Goal: Transaction & Acquisition: Subscribe to service/newsletter

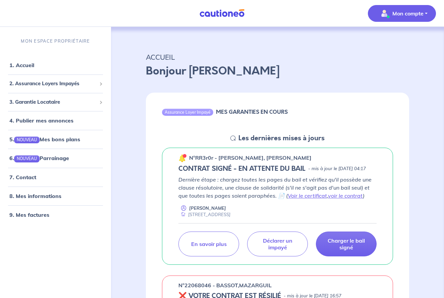
click at [426, 11] on button "Mon compte" at bounding box center [402, 13] width 68 height 17
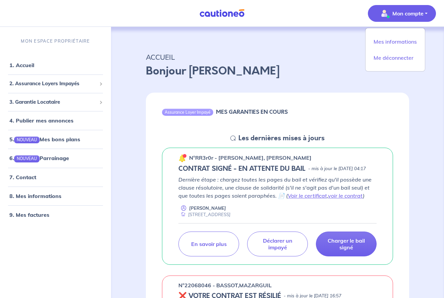
click at [332, 59] on p "ACCUEIL" at bounding box center [277, 57] width 263 height 12
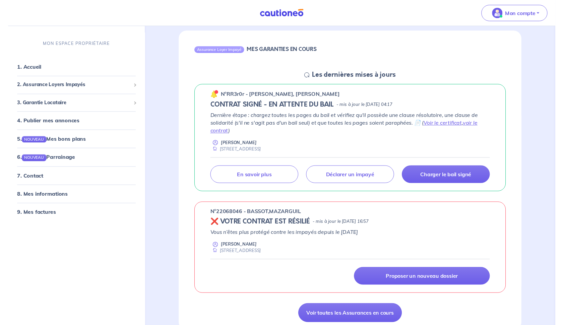
scroll to position [50, 0]
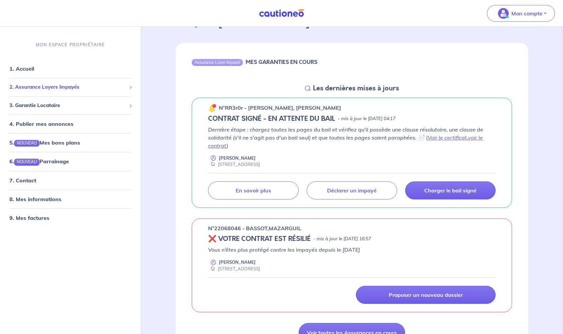
click at [130, 87] on span at bounding box center [130, 87] width 3 height 3
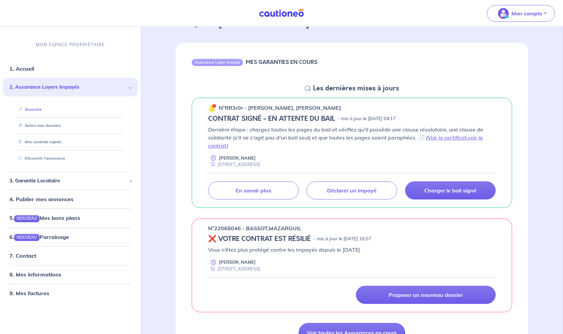
click at [40, 109] on link "Souscrire" at bounding box center [29, 109] width 26 height 5
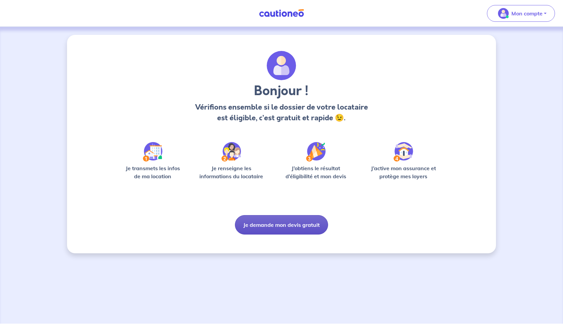
click at [264, 227] on button "Je demande mon devis gratuit" at bounding box center [281, 224] width 93 height 19
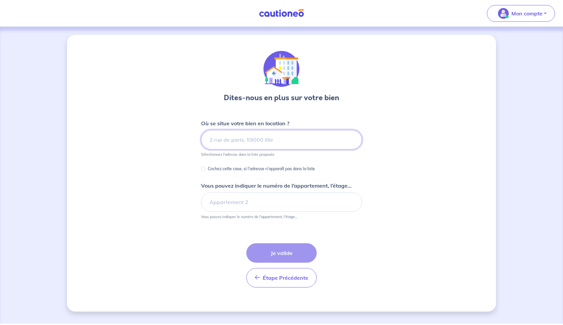
click at [257, 141] on input at bounding box center [281, 139] width 161 height 19
click at [229, 138] on input at bounding box center [281, 139] width 161 height 19
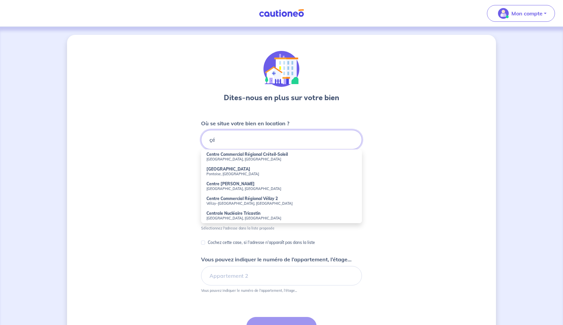
type input "ç"
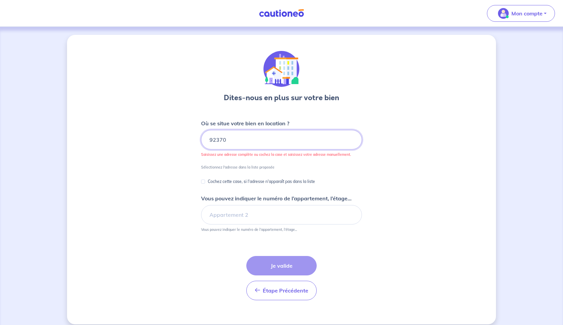
click at [228, 137] on input "92370" at bounding box center [281, 139] width 161 height 19
type input "9"
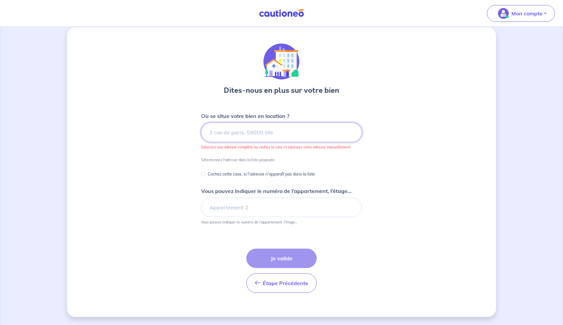
scroll to position [7, 0]
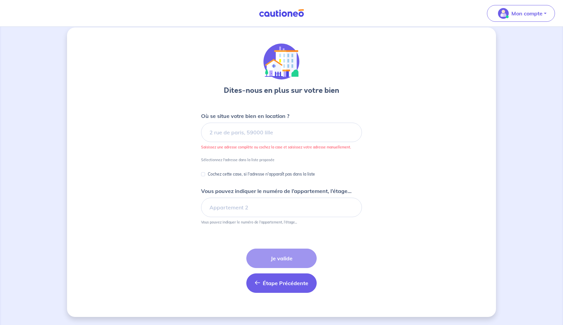
click at [290, 287] on button "Étape Précédente Précédent" at bounding box center [281, 282] width 70 height 19
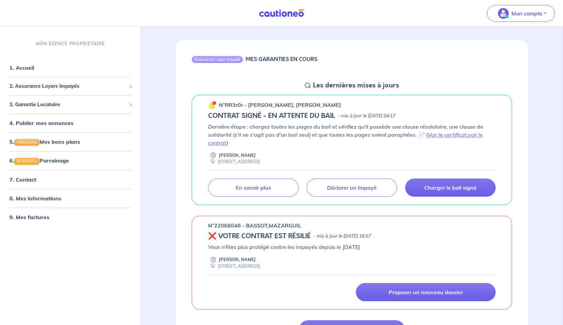
scroll to position [53, 0]
click at [280, 188] on link "En savoir plus" at bounding box center [253, 187] width 90 height 18
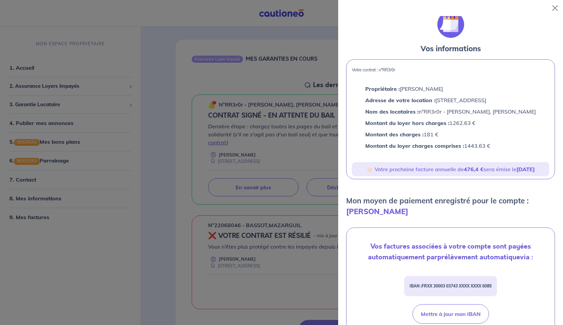
scroll to position [5, 0]
click at [555, 8] on button "Close" at bounding box center [555, 8] width 11 height 11
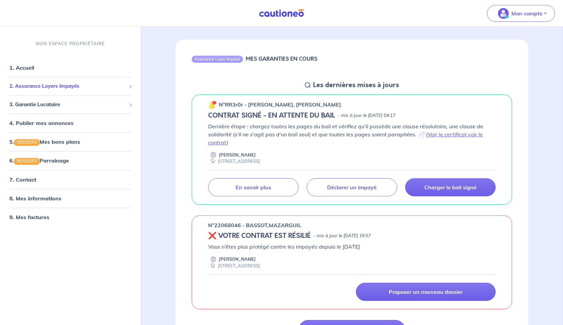
click at [50, 87] on span "2. Assurance Loyers Impayés" at bounding box center [67, 86] width 117 height 8
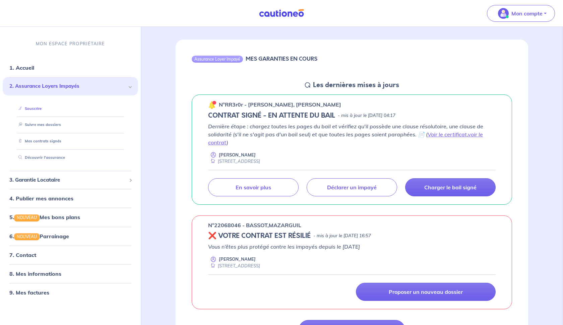
click at [39, 108] on link "Souscrire" at bounding box center [29, 108] width 26 height 5
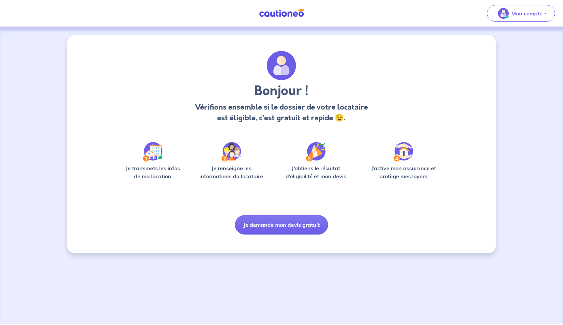
click at [156, 155] on img at bounding box center [153, 151] width 20 height 19
click at [233, 156] on img at bounding box center [230, 151] width 19 height 19
click at [257, 224] on button "Je demande mon devis gratuit" at bounding box center [281, 224] width 93 height 19
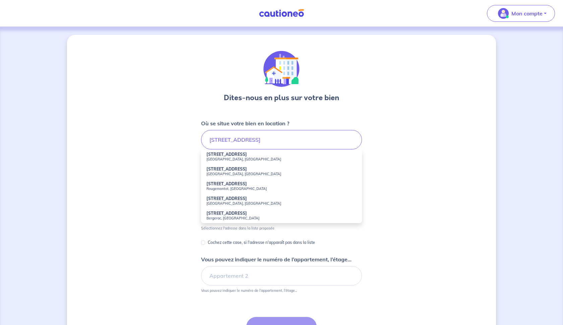
click at [241, 171] on strong "12 Rue des Fontaines Marivel" at bounding box center [226, 169] width 41 height 5
type input "12 Rue des Fontaines Marivel, Chaville, France"
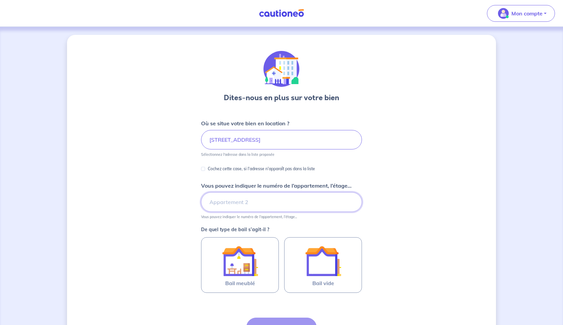
click at [236, 202] on input "Vous pouvez indiquer le numéro de l’appartement, l’étage..." at bounding box center [281, 201] width 161 height 19
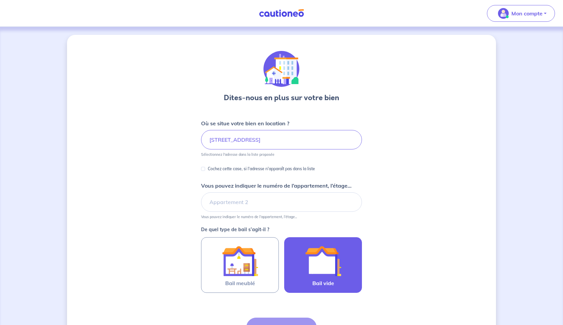
click at [318, 264] on img at bounding box center [323, 261] width 36 height 36
click at [0, 0] on input "Bail vide" at bounding box center [0, 0] width 0 height 0
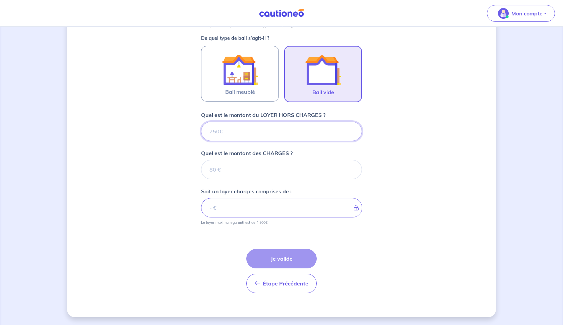
scroll to position [192, 0]
drag, startPoint x: 225, startPoint y: 129, endPoint x: 210, endPoint y: 132, distance: 14.7
click at [210, 132] on input "Quel est le montant du LOYER HORS CHARGES ?" at bounding box center [281, 130] width 161 height 19
click at [222, 166] on input "Quel est le montant des CHARGES ?" at bounding box center [281, 169] width 161 height 19
type input "1"
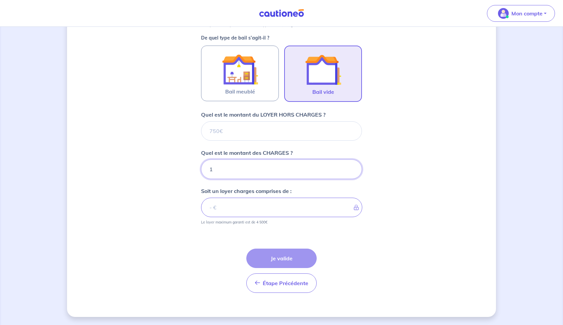
type input "18"
type input "181"
click at [218, 133] on input "Quel est le montant du LOYER HORS CHARGES ?" at bounding box center [281, 130] width 161 height 19
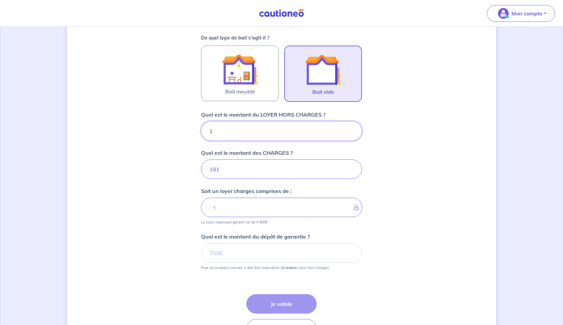
type input "12"
type input "193"
type input "1276"
type input "1457"
type input "1276"
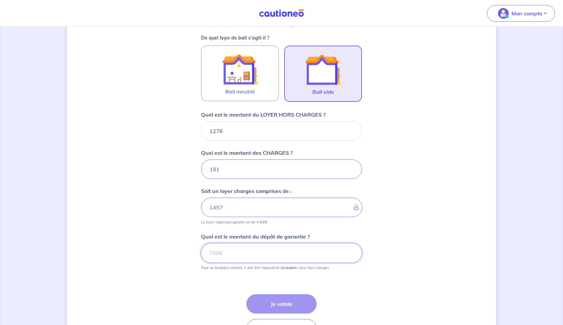
type input "0.01"
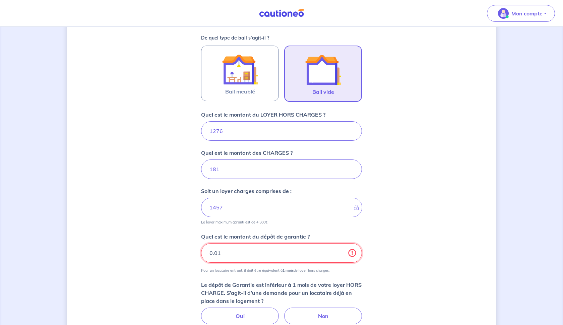
click at [351, 251] on input "0.01" at bounding box center [281, 252] width 161 height 19
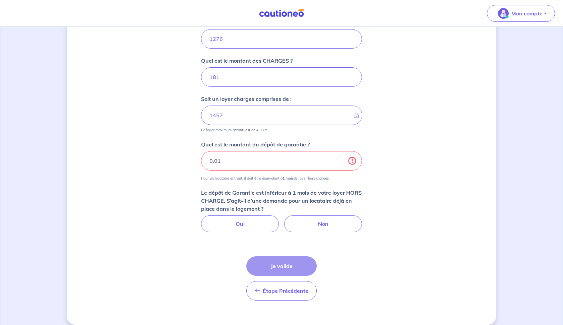
scroll to position [284, 0]
click at [314, 222] on label "Non" at bounding box center [323, 223] width 78 height 17
click at [284, 219] on input "Non" at bounding box center [281, 217] width 4 height 4
radio input "true"
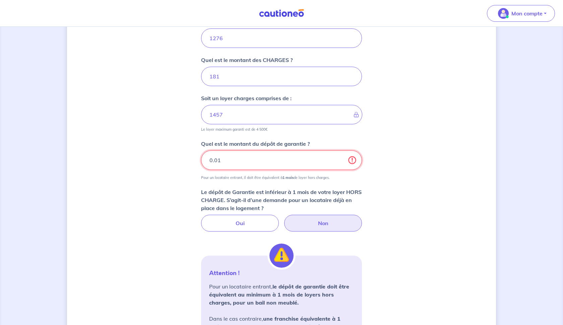
click at [230, 158] on input "0.01" at bounding box center [281, 159] width 161 height 19
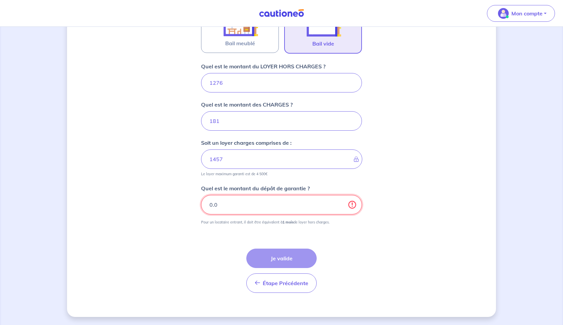
scroll to position [240, 0]
type input "0"
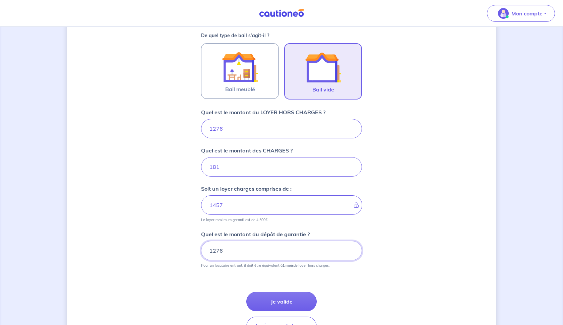
scroll to position [194, 0]
type input "1276"
click at [281, 301] on button "Je valide" at bounding box center [281, 301] width 70 height 19
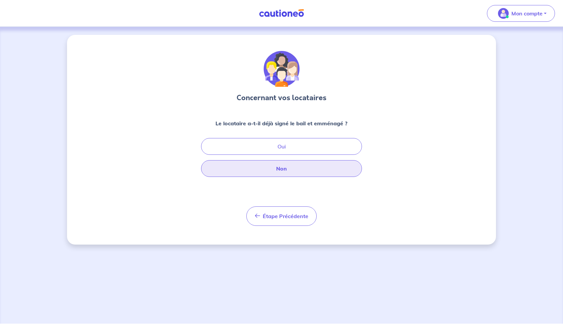
click at [284, 170] on button "Non" at bounding box center [281, 168] width 161 height 17
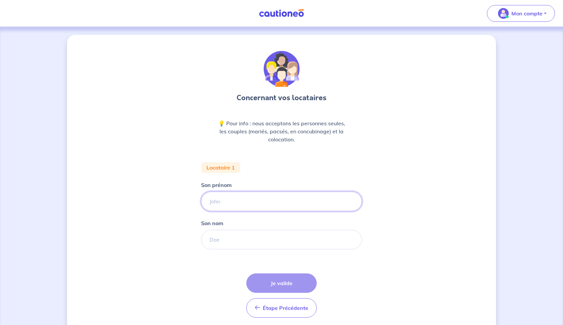
click at [255, 201] on input "Son prénom" at bounding box center [281, 201] width 161 height 19
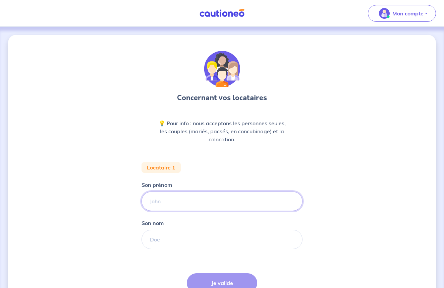
click at [162, 204] on input "Son prénom" at bounding box center [221, 201] width 161 height 19
type input "CAMILLE"
click at [166, 238] on input "Son nom" at bounding box center [221, 239] width 161 height 19
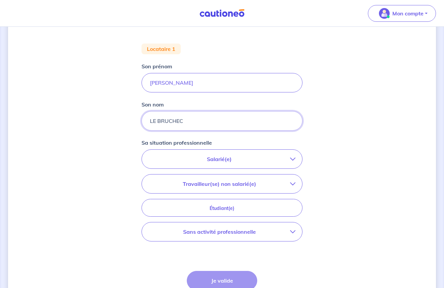
scroll to position [122, 0]
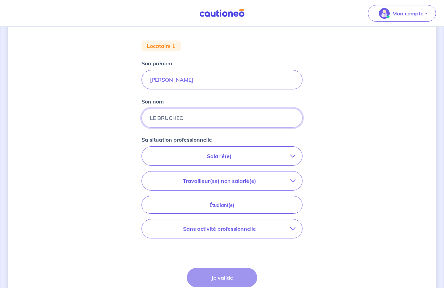
type input "LE BRUCHEC"
click at [229, 281] on div "Étape Précédente Précédent Je valide Je valide" at bounding box center [222, 290] width 70 height 44
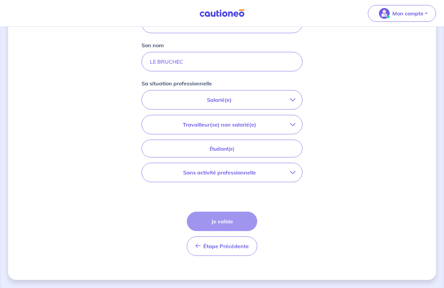
scroll to position [178, 0]
click at [222, 99] on p "Salarié(e)" at bounding box center [218, 100] width 141 height 8
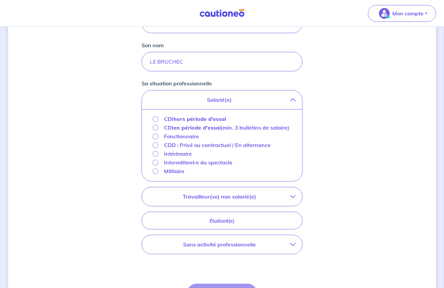
click at [154, 119] on input "CDI hors période d'essai" at bounding box center [155, 119] width 6 height 6
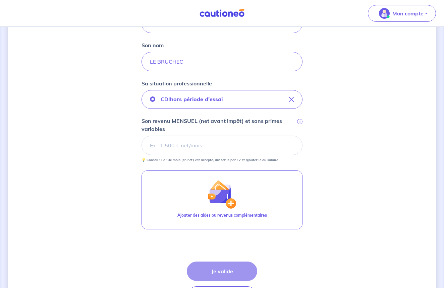
click at [174, 146] on input "Son revenu MENSUEL (net avant impôt) et sans primes variables i" at bounding box center [221, 145] width 161 height 19
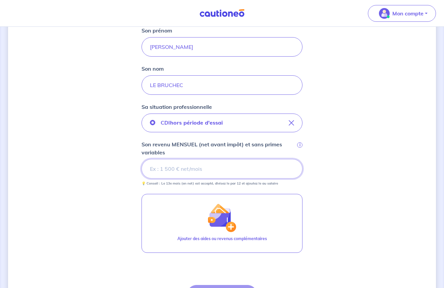
scroll to position [152, 0]
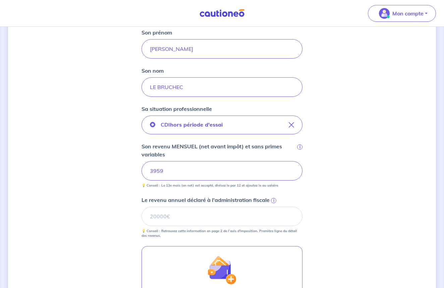
click at [202, 169] on input "3959" at bounding box center [221, 170] width 161 height 19
click at [177, 215] on input "Le revenu annuel déclaré à l'administration fiscale i" at bounding box center [221, 216] width 161 height 19
type input "47502"
click at [124, 233] on div "Concernant vos locataires 💡 Pour info : nous acceptons les personnes seules, le…" at bounding box center [222, 143] width 428 height 523
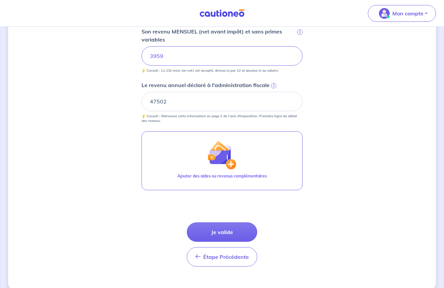
scroll to position [268, 0]
click at [224, 232] on button "Je valide" at bounding box center [222, 231] width 70 height 19
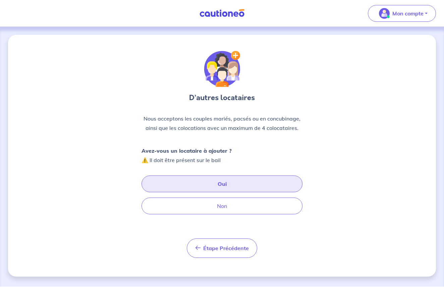
click at [223, 185] on button "Oui" at bounding box center [221, 184] width 161 height 17
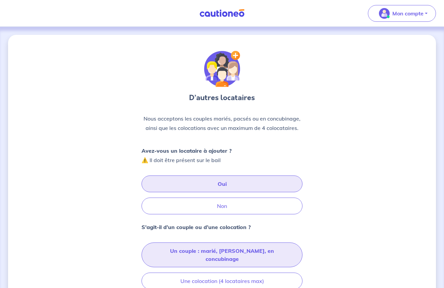
click at [227, 253] on button "Un couple : marié, pacsé, en concubinage" at bounding box center [221, 255] width 161 height 25
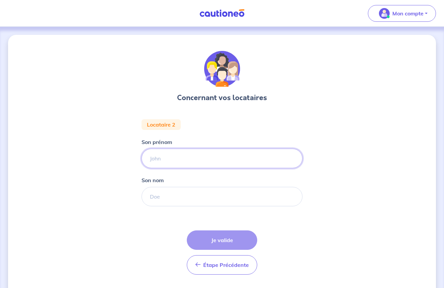
click at [182, 164] on input "Son prénom" at bounding box center [221, 158] width 161 height 19
type input "JULIEN"
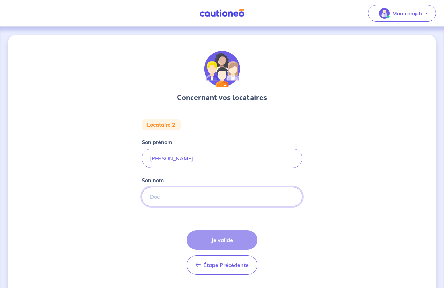
click at [177, 201] on input "Son nom" at bounding box center [221, 196] width 161 height 19
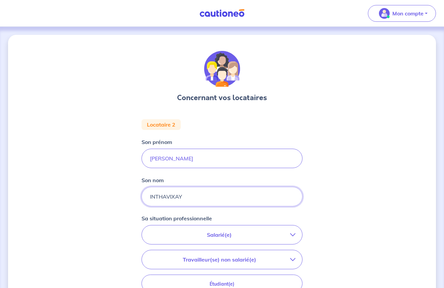
type input "INTHAVIXAY"
click at [177, 233] on p "Salarié(e)" at bounding box center [218, 235] width 141 height 8
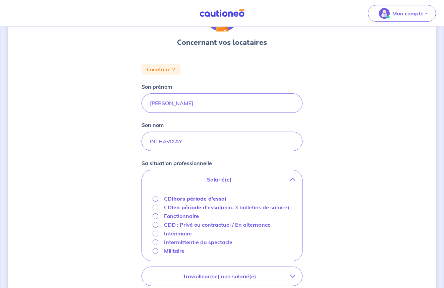
scroll to position [57, 0]
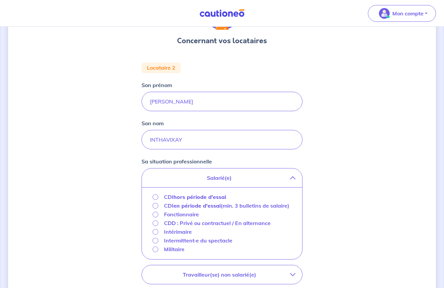
click at [155, 197] on input "CDI hors période d'essai" at bounding box center [155, 197] width 6 height 6
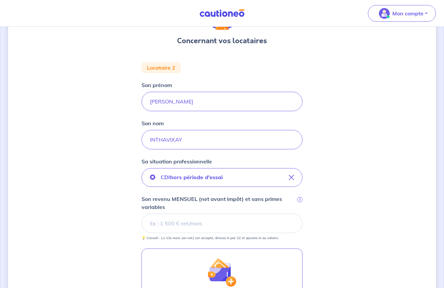
click at [166, 226] on input "Son revenu MENSUEL (net avant impôt) et sans primes variables i" at bounding box center [221, 223] width 161 height 19
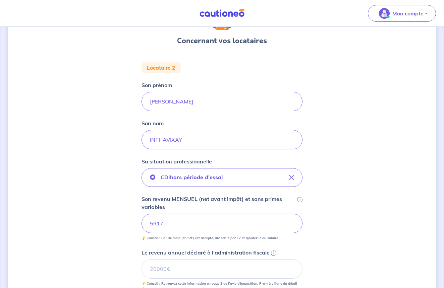
click at [124, 239] on div "Concernant vos locataires Locataire 2 Son prénom JULIEN Son nom INTHAVIXAY Sa s…" at bounding box center [222, 218] width 428 height 481
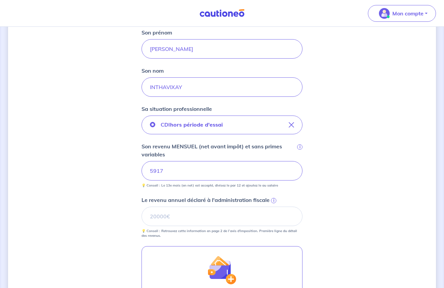
scroll to position [110, 0]
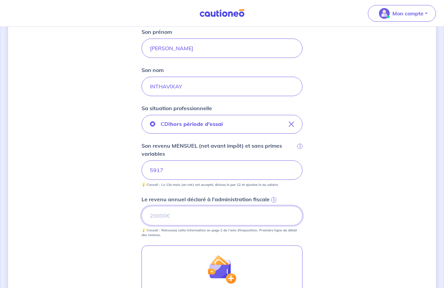
click at [159, 215] on input "Le revenu annuel déclaré à l'administration fiscale i" at bounding box center [221, 215] width 161 height 19
type input "71000"
click at [112, 241] on div "Concernant vos locataires Locataire 2 Son prénom JULIEN Son nom INTHAVIXAY Sa s…" at bounding box center [222, 165] width 428 height 481
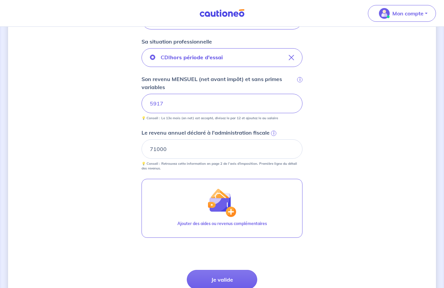
scroll to position [177, 0]
click at [217, 277] on button "Je valide" at bounding box center [222, 279] width 70 height 19
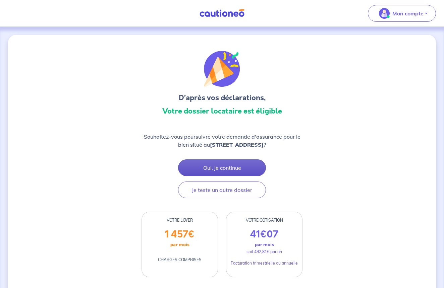
click at [214, 168] on button "Oui, je continue" at bounding box center [222, 168] width 88 height 17
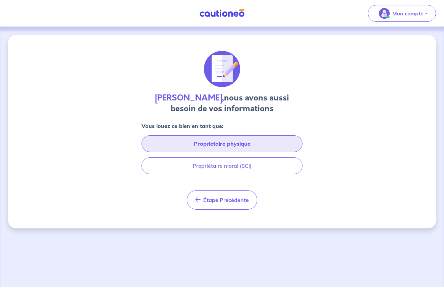
click at [204, 145] on button "Propriétaire physique" at bounding box center [221, 143] width 161 height 17
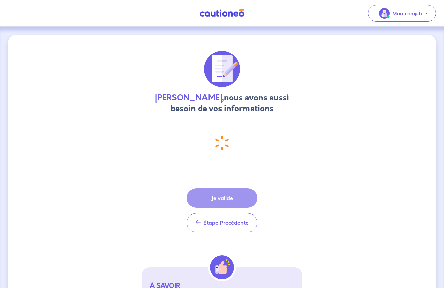
select select "FR"
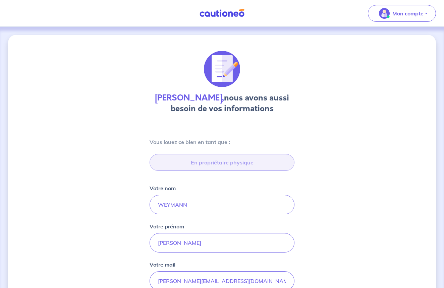
type input "60 RUE ALEXIS MANEYROL, 92470 CHAVILLE"
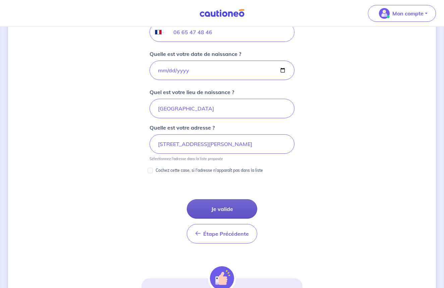
click at [218, 210] on button "Je valide" at bounding box center [222, 208] width 70 height 19
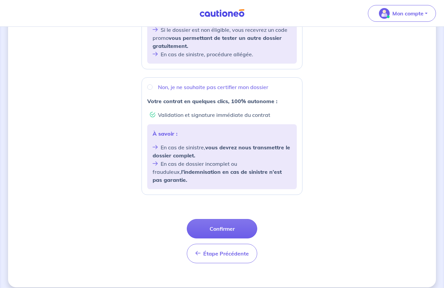
scroll to position [213, 0]
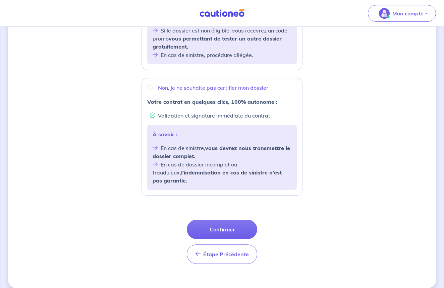
click at [149, 87] on input "Non, je ne souhaite pas certifier mon dossier" at bounding box center [149, 87] width 5 height 5
radio input "true"
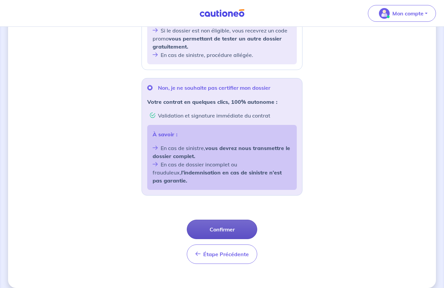
click at [218, 222] on button "Confirmer" at bounding box center [222, 229] width 70 height 19
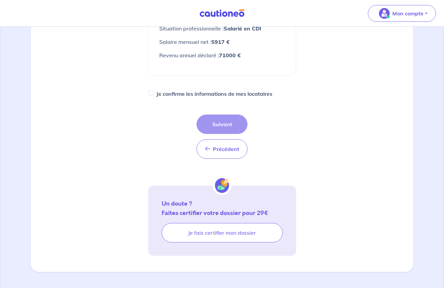
scroll to position [239, 0]
click at [219, 125] on div "Précédent Précédent Suivant" at bounding box center [221, 137] width 51 height 44
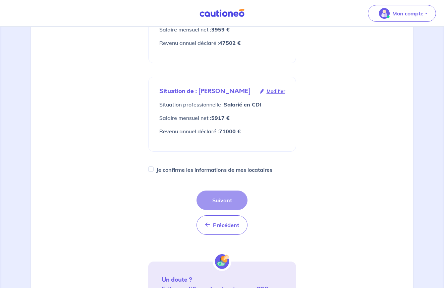
scroll to position [163, 0]
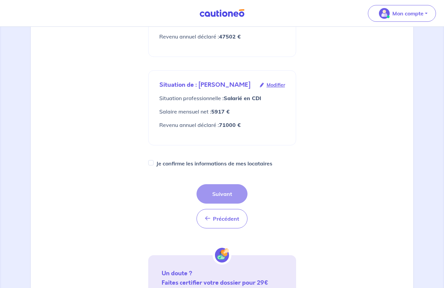
click at [151, 166] on input "Je confirme les informations de mes locataires" at bounding box center [150, 162] width 5 height 5
checkbox input "true"
click at [231, 199] on button "Suivant" at bounding box center [221, 193] width 51 height 19
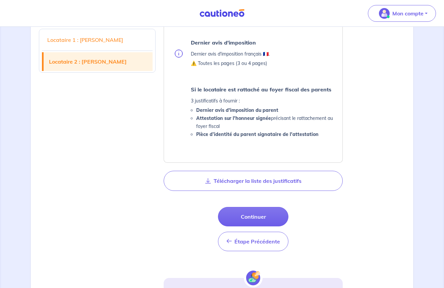
scroll to position [652, 0]
